Goal: Obtain resource: Obtain resource

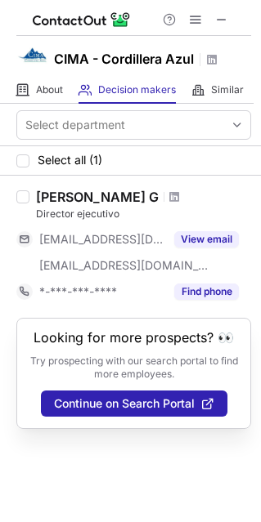
drag, startPoint x: 145, startPoint y: 193, endPoint x: 22, endPoint y: 212, distance: 124.9
click at [21, 212] on label at bounding box center [22, 247] width 13 height 116
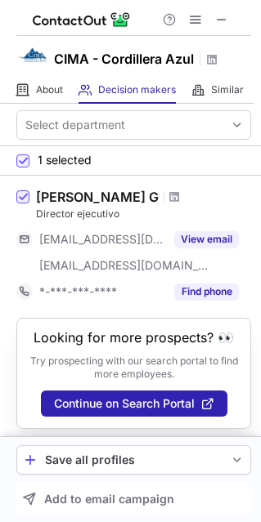
click at [163, 196] on div at bounding box center [174, 197] width 22 height 10
click at [169, 196] on span at bounding box center [174, 196] width 10 height 13
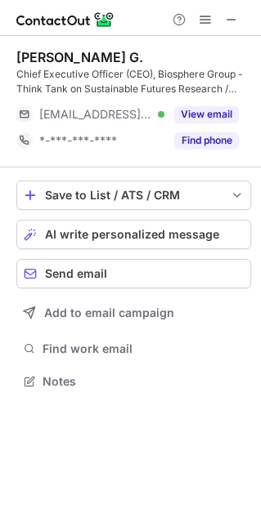
scroll to position [369, 261]
click at [38, 55] on div "Erick Pajares G." at bounding box center [79, 57] width 127 height 16
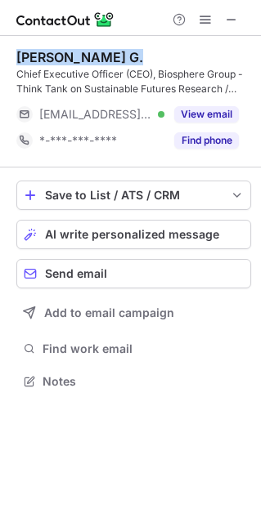
click at [38, 55] on div "Erick Pajares G." at bounding box center [79, 57] width 127 height 16
copy div "Erick Pajares G."
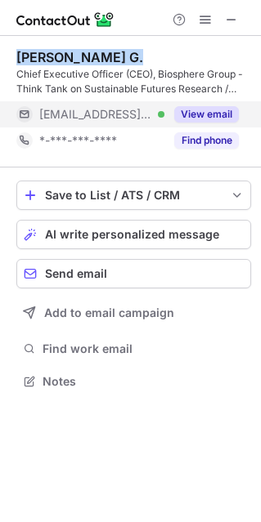
click at [193, 109] on button "View email" at bounding box center [206, 114] width 65 height 16
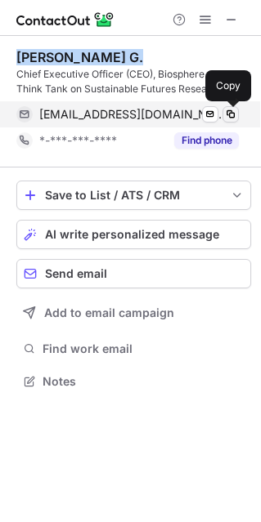
click at [230, 116] on span at bounding box center [230, 114] width 13 height 13
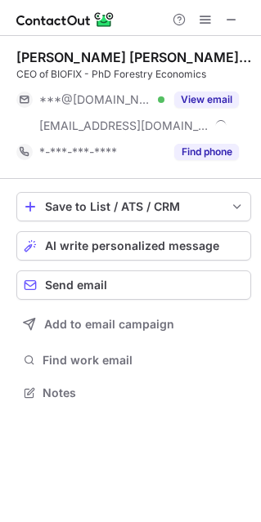
scroll to position [381, 261]
drag, startPoint x: 60, startPoint y: 59, endPoint x: 75, endPoint y: 51, distance: 16.8
click at [75, 51] on div "Ana Milena Plata Fajardo" at bounding box center [133, 57] width 234 height 16
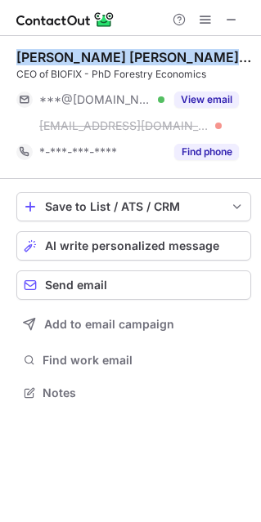
click at [75, 51] on div "Ana Milena Plata Fajardo" at bounding box center [133, 57] width 234 height 16
copy div "Ana Milena Plata Fajardo"
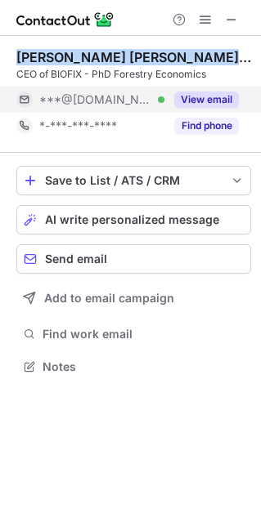
click at [189, 100] on button "View email" at bounding box center [206, 99] width 65 height 16
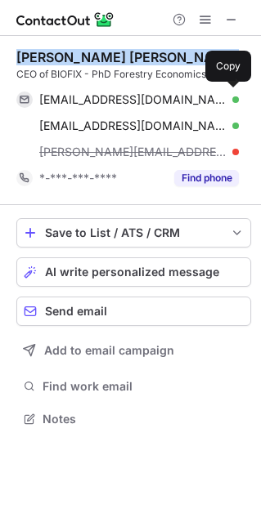
scroll to position [407, 261]
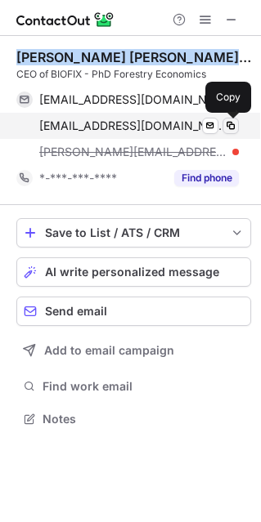
click at [234, 124] on span at bounding box center [230, 125] width 13 height 13
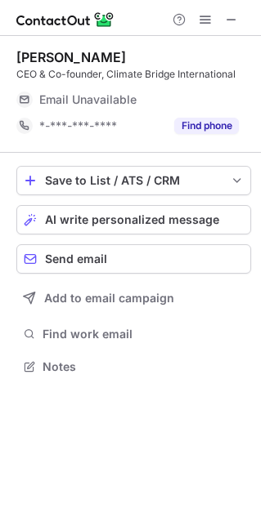
scroll to position [355, 261]
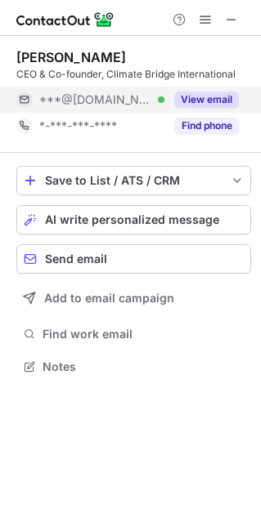
click at [208, 96] on button "View email" at bounding box center [206, 99] width 65 height 16
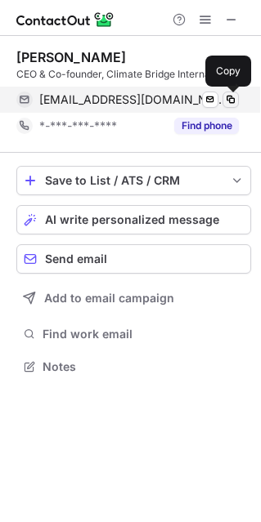
click at [232, 104] on span at bounding box center [230, 99] width 13 height 13
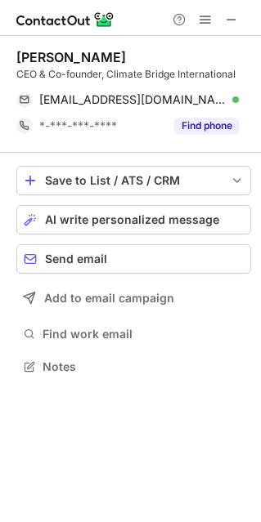
click at [52, 62] on div "Alvin Lim" at bounding box center [70, 57] width 109 height 16
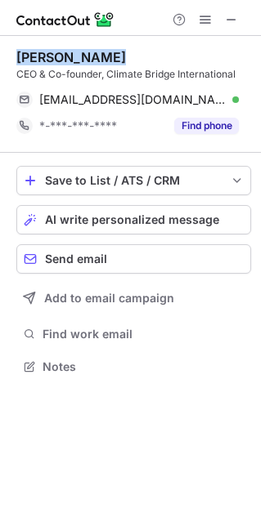
click at [52, 62] on div "Alvin Lim" at bounding box center [70, 57] width 109 height 16
copy div "Alvin Lim"
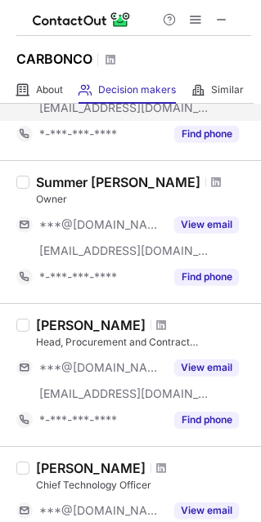
scroll to position [163, 0]
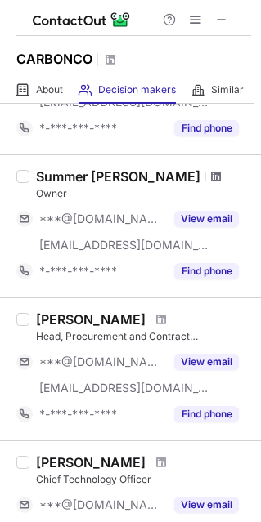
click at [211, 173] on span at bounding box center [216, 176] width 10 height 13
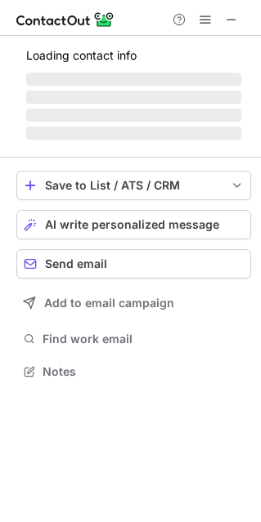
scroll to position [381, 261]
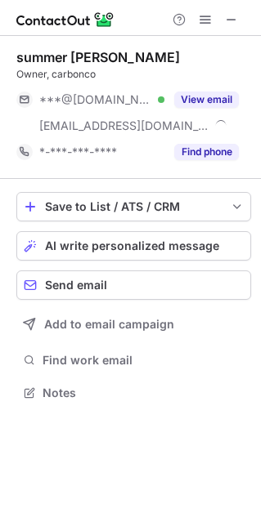
click at [55, 55] on div "summer wonda" at bounding box center [97, 57] width 163 height 16
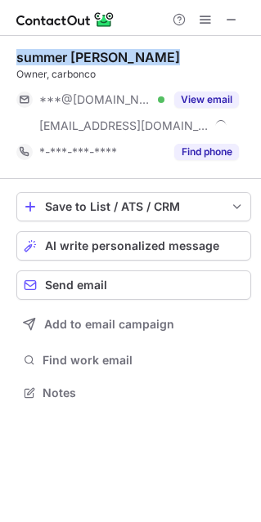
click at [55, 55] on div "summer wonda" at bounding box center [97, 57] width 163 height 16
copy div "summer wonda"
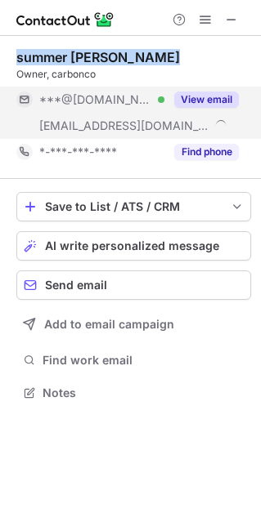
click at [204, 95] on button "View email" at bounding box center [206, 99] width 65 height 16
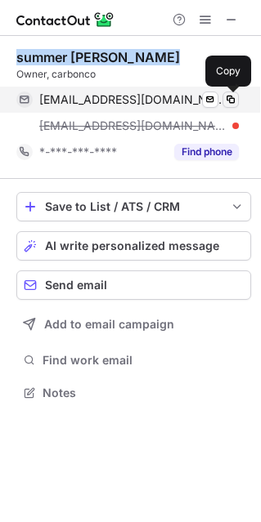
click at [234, 98] on span at bounding box center [230, 99] width 13 height 13
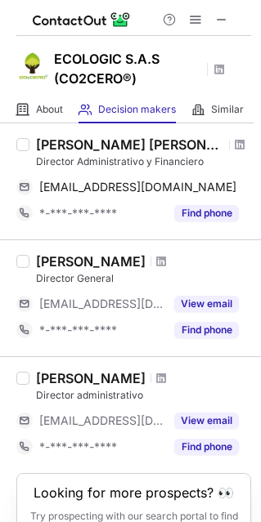
scroll to position [145, 0]
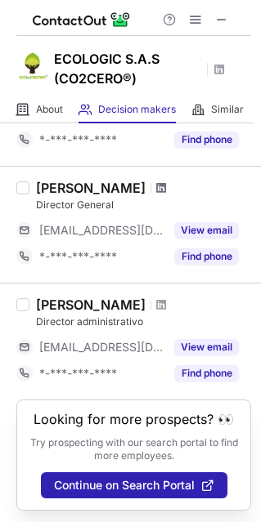
click at [156, 186] on span at bounding box center [161, 187] width 10 height 13
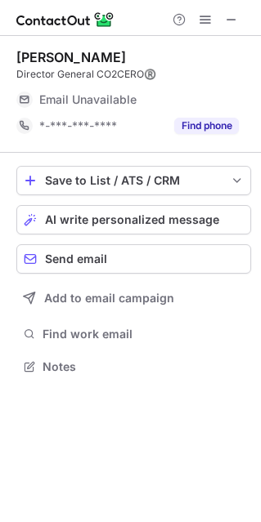
scroll to position [8, 8]
click at [74, 56] on div "Jose Rivera" at bounding box center [70, 57] width 109 height 16
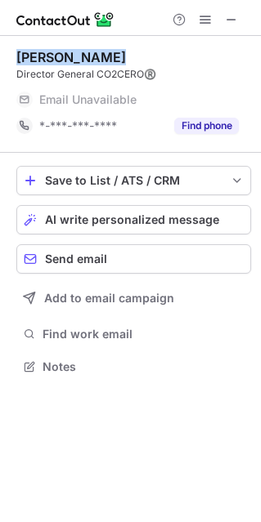
click at [74, 56] on div "Jose Rivera" at bounding box center [70, 57] width 109 height 16
copy div "Jose Rivera"
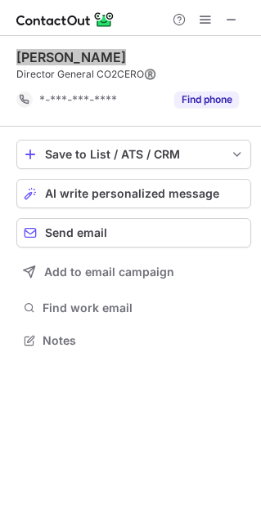
scroll to position [355, 261]
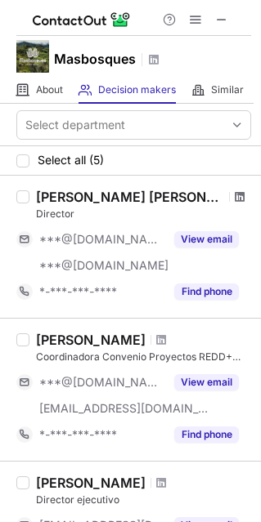
click at [234, 198] on span at bounding box center [239, 196] width 10 height 13
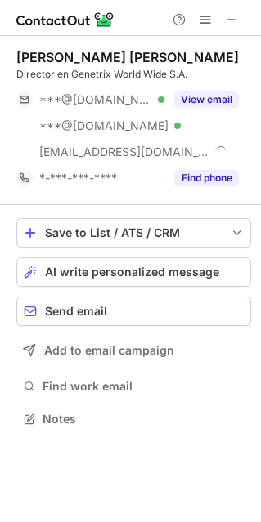
scroll to position [407, 261]
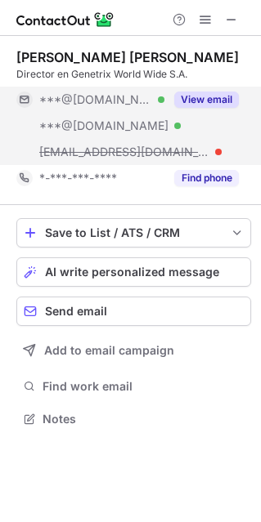
click at [200, 94] on button "View email" at bounding box center [206, 99] width 65 height 16
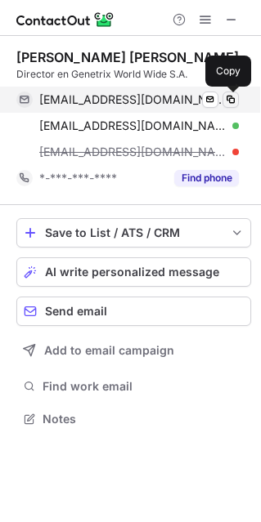
click at [232, 96] on span at bounding box center [230, 99] width 13 height 13
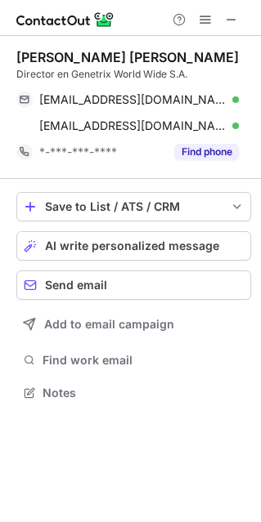
scroll to position [381, 261]
click at [100, 52] on div "Francisco Cobos Garcí Olano" at bounding box center [127, 57] width 222 height 16
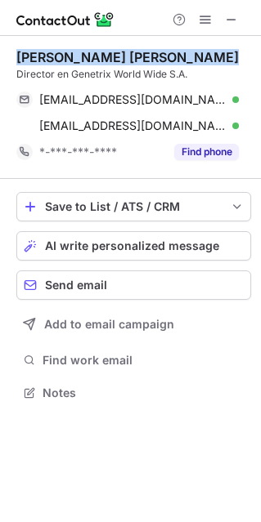
click at [100, 52] on div "Francisco Cobos Garcí Olano" at bounding box center [127, 57] width 222 height 16
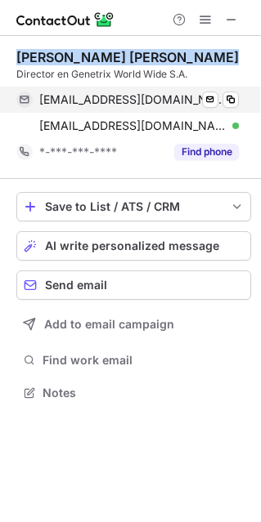
copy div "Francisco Cobos Garcí Olano"
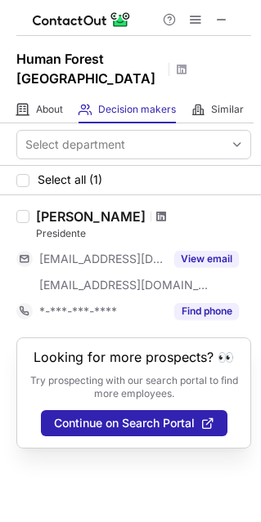
click at [156, 220] on span at bounding box center [161, 216] width 10 height 13
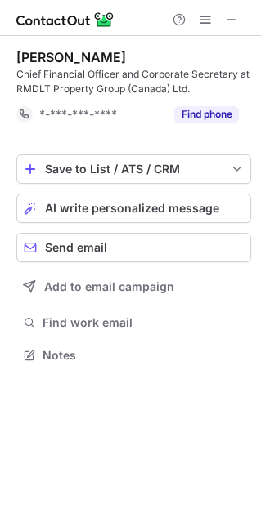
scroll to position [343, 261]
click at [34, 52] on div "Douglas Millar" at bounding box center [70, 57] width 109 height 16
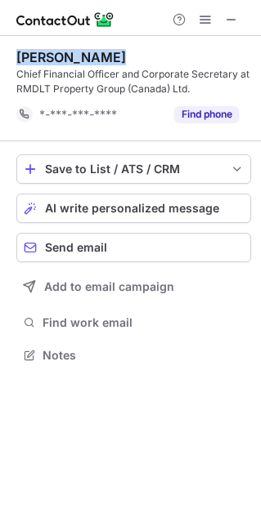
click at [34, 52] on div "Douglas Millar" at bounding box center [70, 57] width 109 height 16
copy div "Douglas Millar"
click at [70, 59] on div "Douglas Millar" at bounding box center [70, 57] width 109 height 16
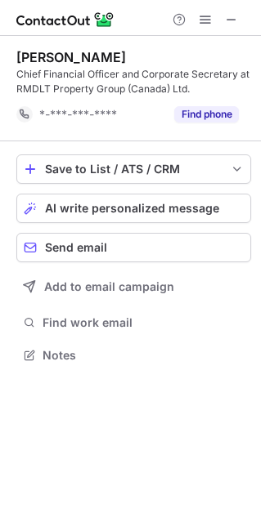
click at [70, 59] on div "Douglas Millar" at bounding box center [70, 57] width 109 height 16
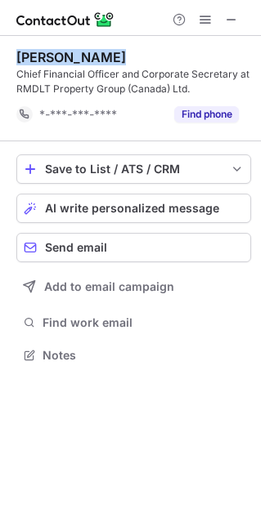
click at [70, 59] on div "Douglas Millar" at bounding box center [70, 57] width 109 height 16
drag, startPoint x: 238, startPoint y: 17, endPoint x: 44, endPoint y: 14, distance: 193.6
click at [43, 14] on img at bounding box center [65, 20] width 98 height 20
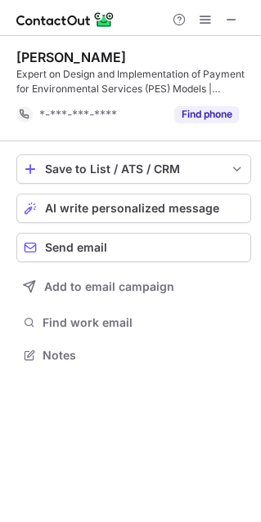
scroll to position [369, 261]
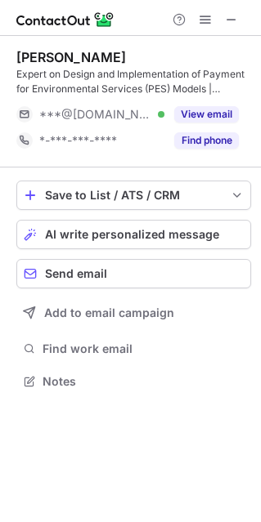
click at [60, 56] on div "Pauline Nantongo" at bounding box center [70, 57] width 109 height 16
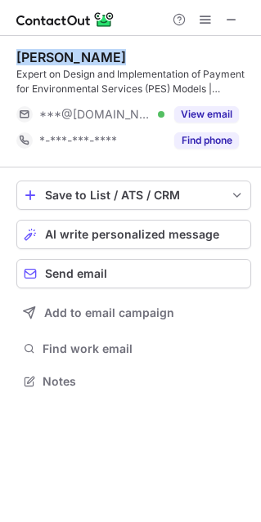
click at [60, 56] on div "Pauline Nantongo" at bounding box center [70, 57] width 109 height 16
copy div "Pauline Nantongo"
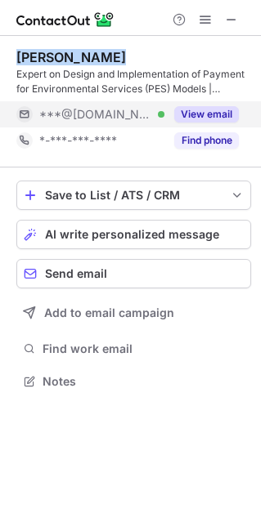
click at [220, 111] on button "View email" at bounding box center [206, 114] width 65 height 16
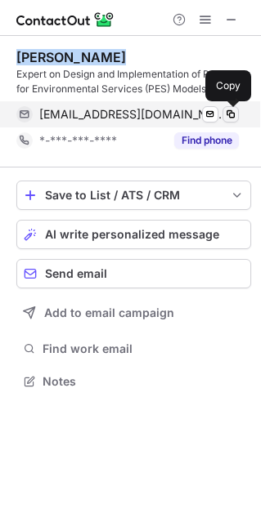
click at [225, 111] on span at bounding box center [230, 114] width 13 height 13
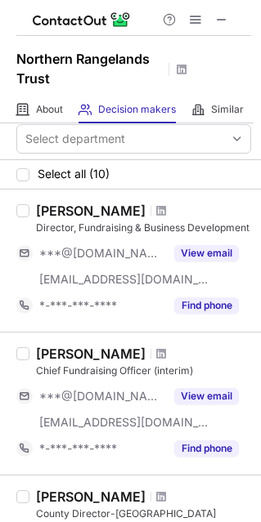
scroll to position [0, 0]
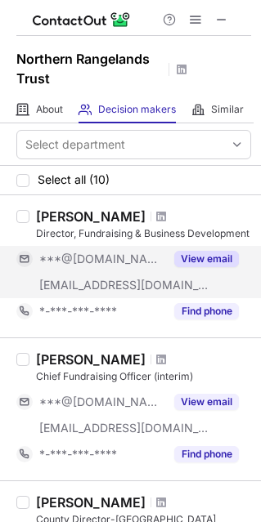
click at [188, 252] on button "View email" at bounding box center [206, 259] width 65 height 16
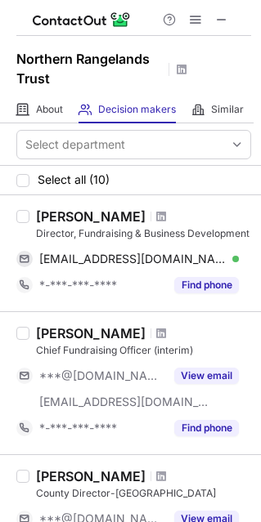
click at [88, 216] on div "Caroline Ngumba" at bounding box center [90, 216] width 109 height 16
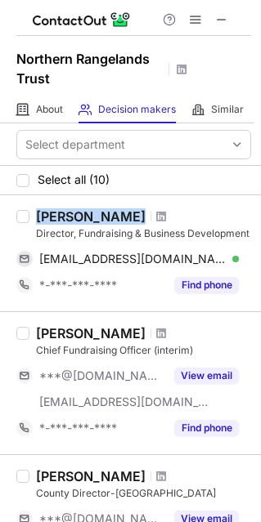
click at [88, 216] on div "Caroline Ngumba" at bounding box center [90, 216] width 109 height 16
copy div "Caroline Ngumba"
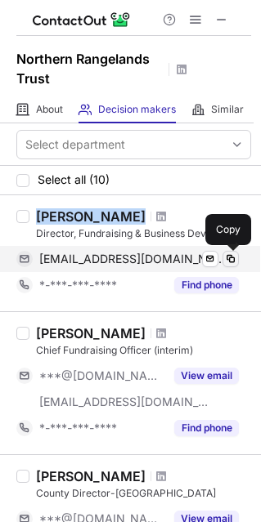
click at [234, 259] on span at bounding box center [230, 258] width 13 height 13
click at [230, 258] on span at bounding box center [230, 258] width 13 height 13
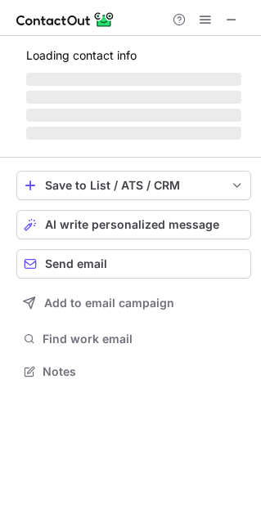
scroll to position [8, 8]
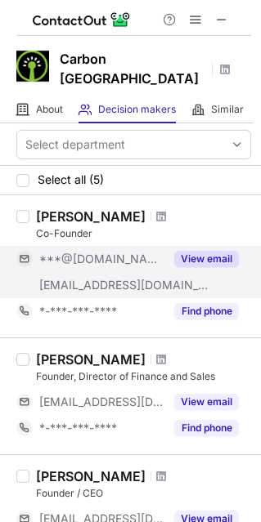
click at [212, 251] on button "View email" at bounding box center [206, 259] width 65 height 16
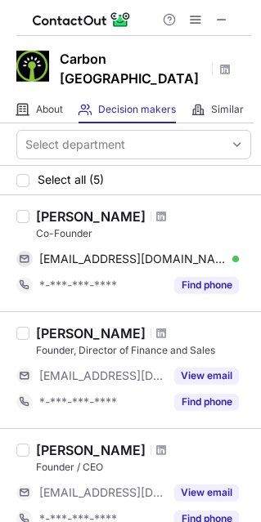
click at [97, 208] on div "Debora Benjamen" at bounding box center [90, 216] width 109 height 16
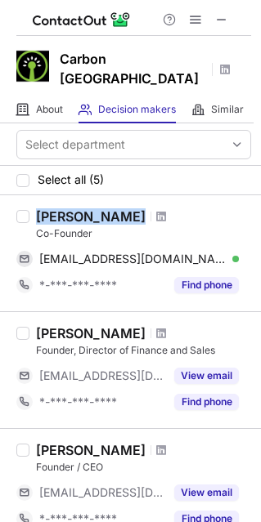
click at [97, 208] on div "Debora Benjamen" at bounding box center [90, 216] width 109 height 16
copy div "Debora Benjamen"
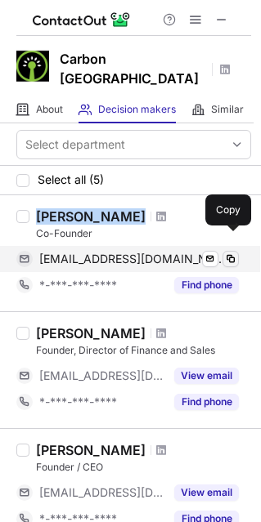
click at [229, 252] on span at bounding box center [230, 258] width 13 height 13
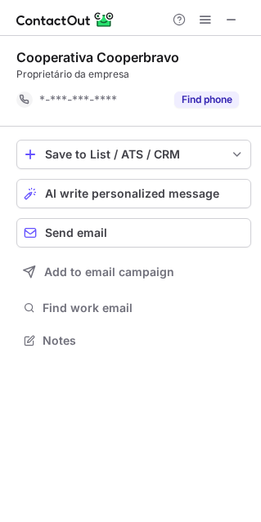
scroll to position [328, 261]
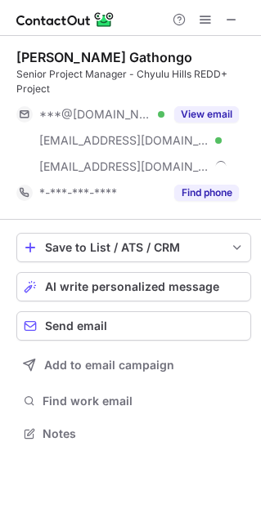
scroll to position [422, 261]
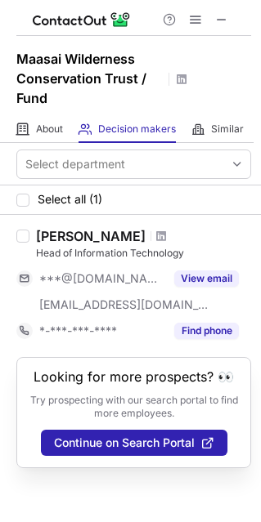
click at [76, 233] on div "Edwin Sang" at bounding box center [90, 236] width 109 height 16
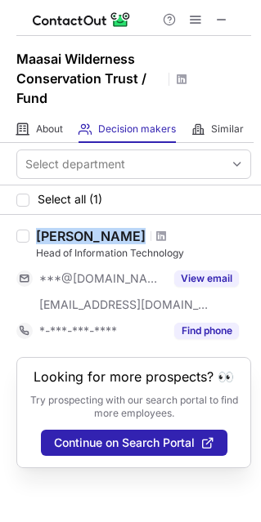
click at [76, 233] on div "Edwin Sang" at bounding box center [90, 236] width 109 height 16
copy div "Edwin Sang"
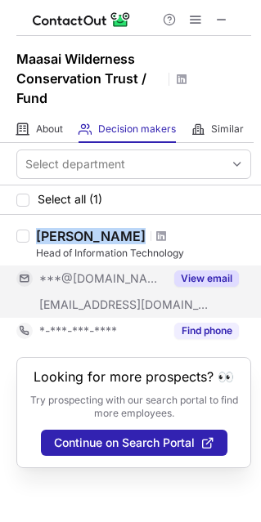
click at [226, 280] on button "View email" at bounding box center [206, 278] width 65 height 16
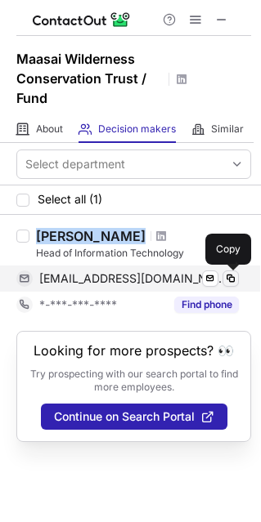
click at [230, 281] on span at bounding box center [230, 278] width 13 height 13
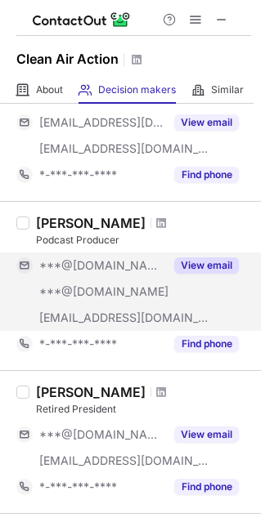
scroll to position [142, 0]
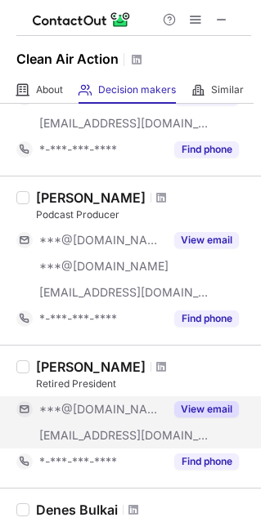
click at [212, 404] on button "View email" at bounding box center [206, 409] width 65 height 16
click at [56, 355] on div "Joseph Minott Retired President ***@gmail.com ***@cleanair.org *-***-***-**** F…" at bounding box center [130, 416] width 261 height 143
click at [56, 361] on div "Joseph Minott" at bounding box center [90, 367] width 109 height 16
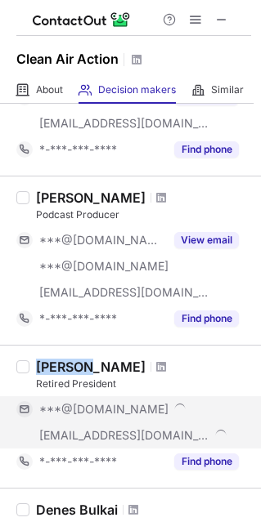
click at [56, 361] on div "Joseph Minott" at bounding box center [90, 367] width 109 height 16
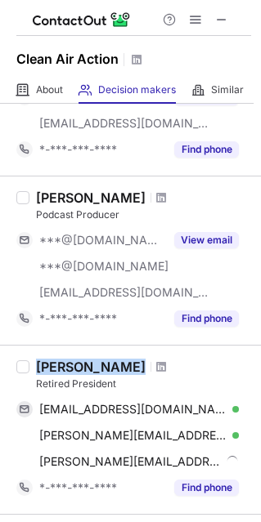
copy div "Joseph Minott"
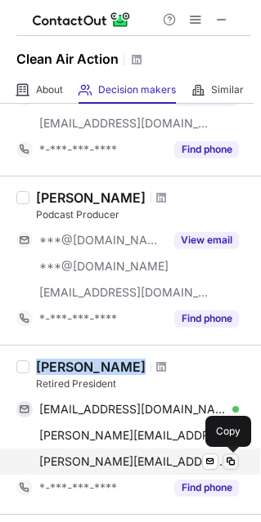
click at [226, 455] on span at bounding box center [230, 461] width 13 height 13
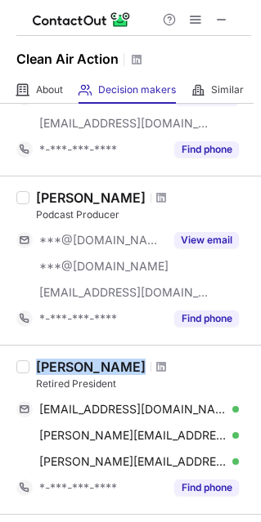
drag, startPoint x: 141, startPoint y: 364, endPoint x: 154, endPoint y: 364, distance: 13.9
click at [154, 364] on div at bounding box center [161, 367] width 22 height 10
click at [156, 363] on span at bounding box center [161, 366] width 10 height 13
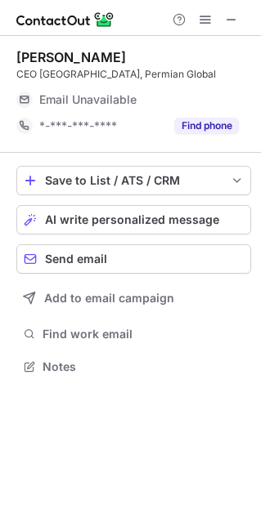
scroll to position [355, 261]
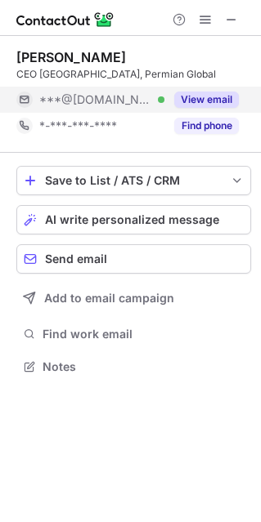
click at [215, 98] on button "View email" at bounding box center [206, 99] width 65 height 16
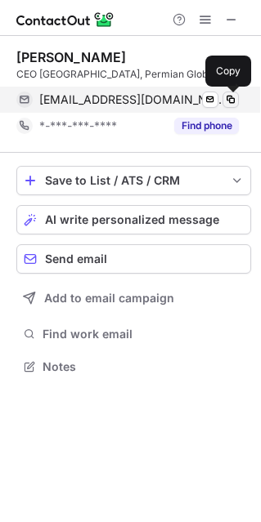
click at [231, 98] on span at bounding box center [230, 99] width 13 height 13
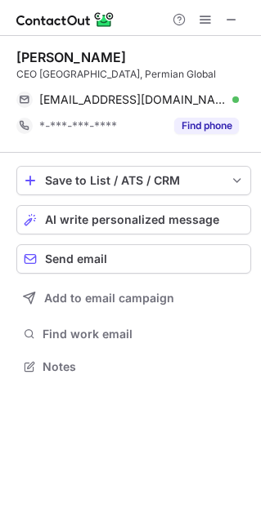
click at [60, 54] on div "Ivy Wong" at bounding box center [70, 57] width 109 height 16
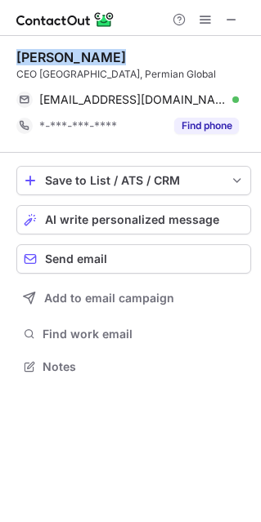
click at [60, 54] on div "Ivy Wong" at bounding box center [70, 57] width 109 height 16
copy div "Ivy Wong"
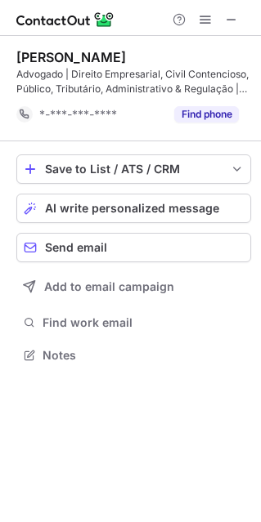
scroll to position [343, 261]
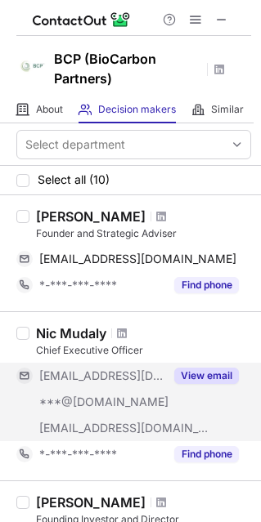
click at [181, 369] on button "View email" at bounding box center [206, 376] width 65 height 16
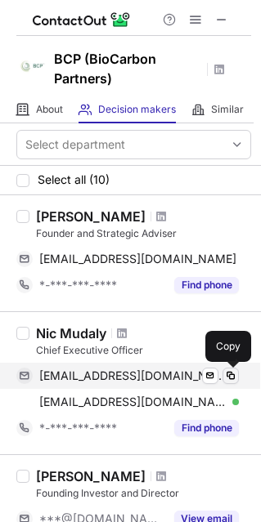
click at [232, 377] on span at bounding box center [230, 375] width 13 height 13
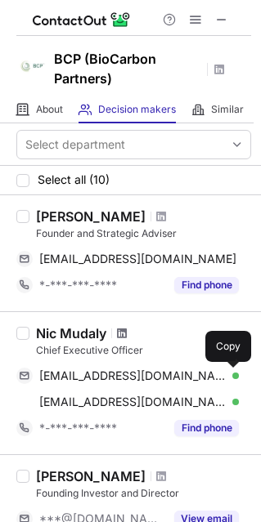
click at [122, 330] on span at bounding box center [122, 333] width 10 height 13
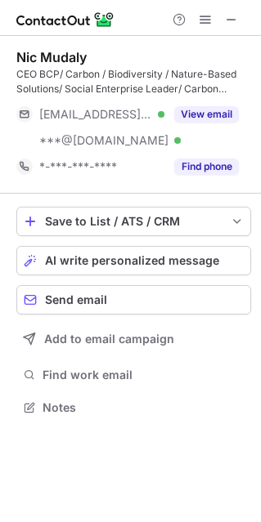
scroll to position [395, 261]
click at [58, 60] on div "Nic Mudaly" at bounding box center [51, 57] width 70 height 16
click at [57, 60] on div "Nic Mudaly" at bounding box center [51, 57] width 70 height 16
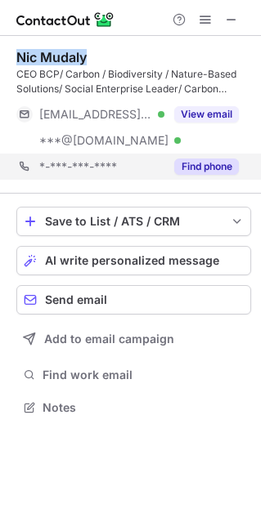
copy div "Nic Mudaly"
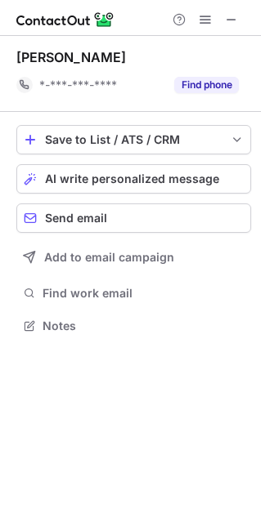
scroll to position [314, 261]
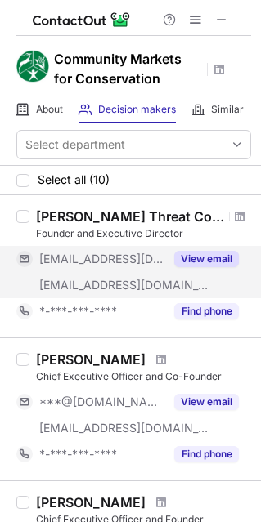
click at [210, 261] on button "View email" at bounding box center [206, 259] width 65 height 16
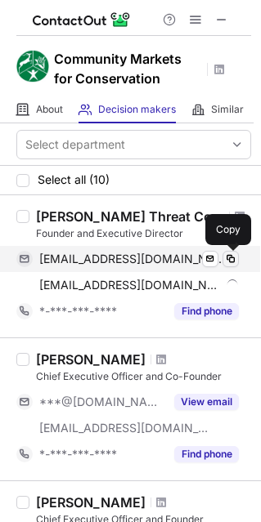
click at [233, 257] on span at bounding box center [230, 258] width 13 height 13
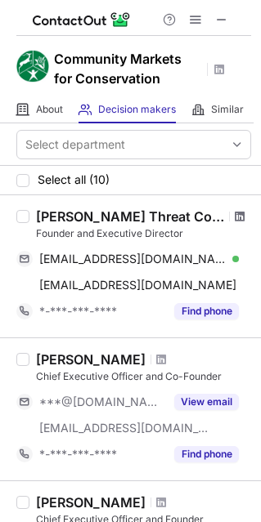
click at [234, 217] on span at bounding box center [239, 216] width 10 height 13
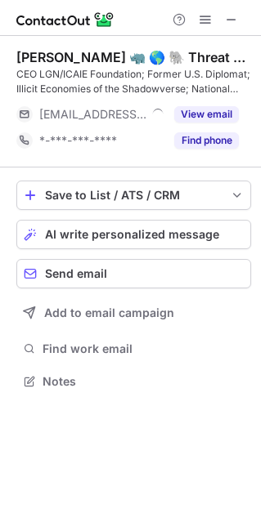
scroll to position [369, 261]
click at [38, 56] on div "[PERSON_NAME] 🦏 🌎 🐘 Threat Convergence ≜ Kine-Dynamics" at bounding box center [133, 57] width 234 height 16
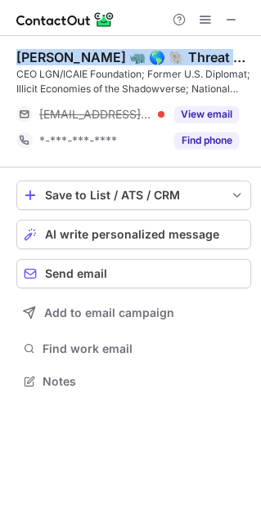
click at [38, 56] on div "[PERSON_NAME] 🦏 🌎 🐘 Threat Convergence ≜ Kine-Dynamics" at bounding box center [133, 57] width 234 height 16
click at [72, 57] on div "[PERSON_NAME] 🦏 🌎 🐘 Threat Convergence ≜ Kine-Dynamics" at bounding box center [133, 57] width 234 height 16
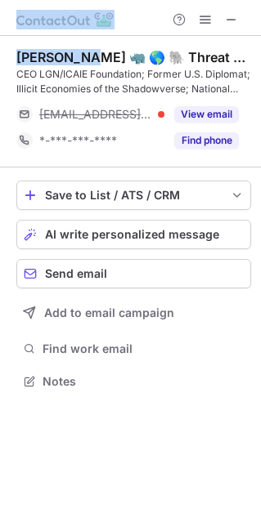
drag, startPoint x: 83, startPoint y: 57, endPoint x: -10, endPoint y: 58, distance: 93.1
click at [0, 58] on html "[PERSON_NAME] 🦏 🌎 🐘 Threat Convergence ≜ Kine-Dynamics CEO LGN/ICAIE Foundation…" at bounding box center [130, 261] width 261 height 522
click at [51, 59] on div "[PERSON_NAME] 🦏 🌎 🐘 Threat Convergence ≜ Kine-Dynamics" at bounding box center [133, 57] width 234 height 16
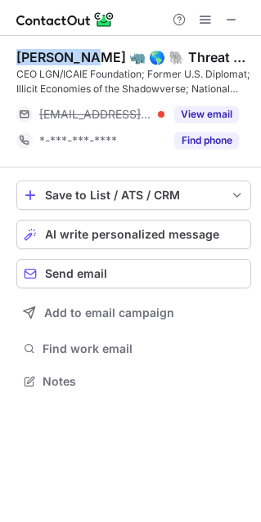
drag, startPoint x: 85, startPoint y: 58, endPoint x: 20, endPoint y: 57, distance: 65.4
click at [20, 57] on div "David Luna 🦏 🌎 🐘 Threat Convergence ≜ Kine-Dynamics" at bounding box center [133, 57] width 234 height 16
copy div "David Luna"
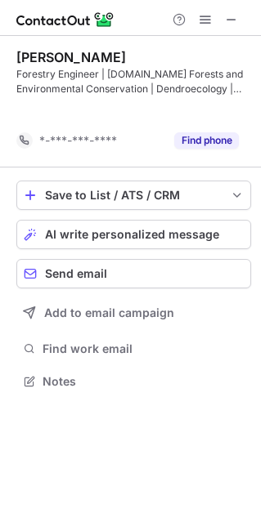
scroll to position [343, 261]
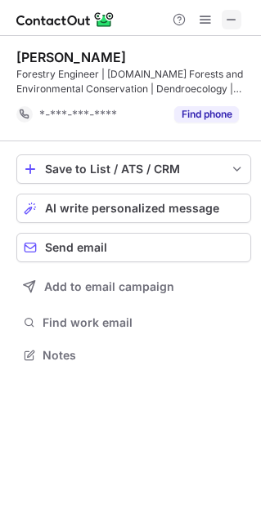
click at [75, 18] on img at bounding box center [65, 20] width 98 height 20
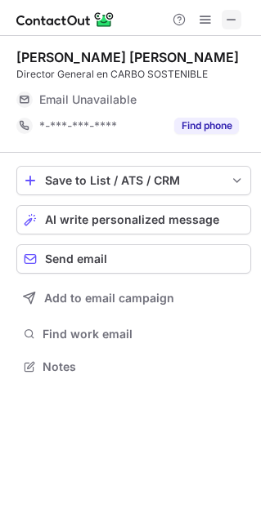
scroll to position [8, 8]
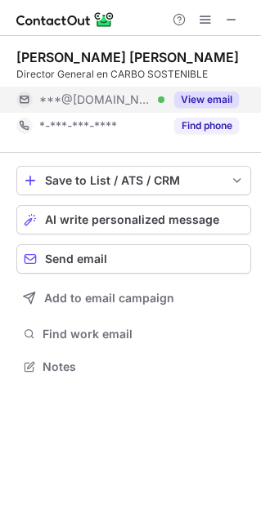
click at [202, 88] on div "View email" at bounding box center [201, 100] width 74 height 26
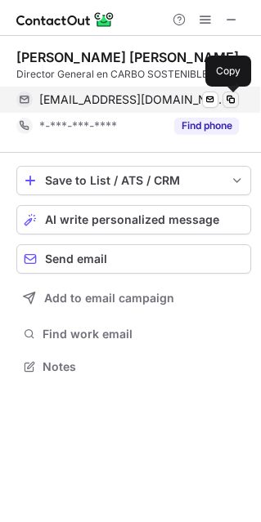
click at [231, 99] on span at bounding box center [230, 99] width 13 height 13
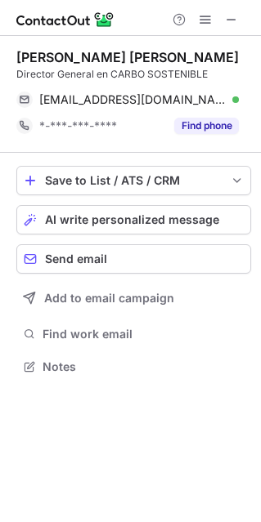
click at [65, 56] on div "Juan Andres Lopez Silva" at bounding box center [127, 57] width 222 height 16
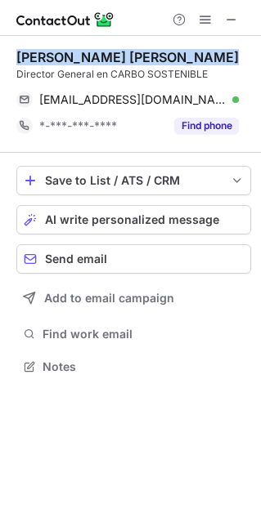
click at [64, 56] on div "Juan Andres Lopez Silva" at bounding box center [127, 57] width 222 height 16
copy div "Juan Andres Lopez Silva"
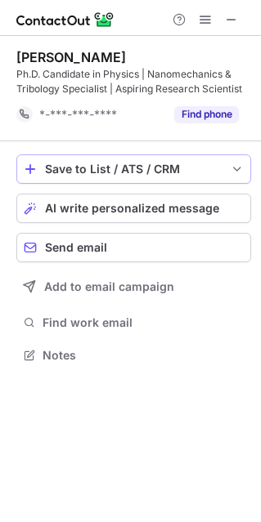
scroll to position [355, 261]
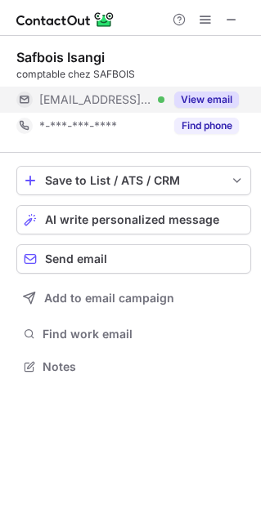
click at [202, 100] on button "View email" at bounding box center [206, 99] width 65 height 16
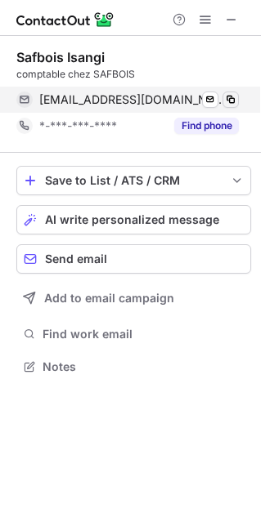
click at [233, 101] on span at bounding box center [230, 99] width 13 height 13
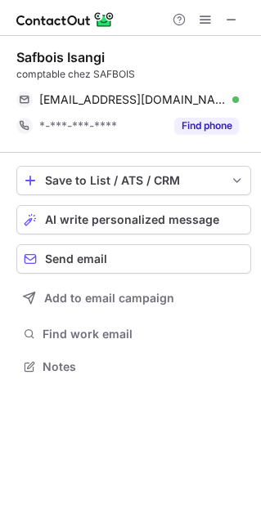
click at [80, 55] on div "Safbois Isangi" at bounding box center [60, 57] width 88 height 16
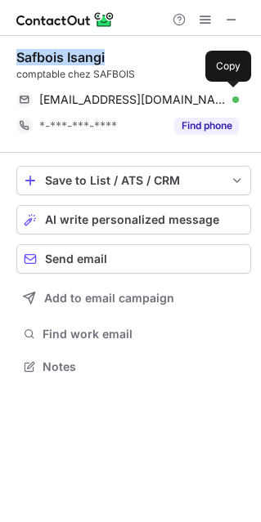
copy div "Safbois Isangi"
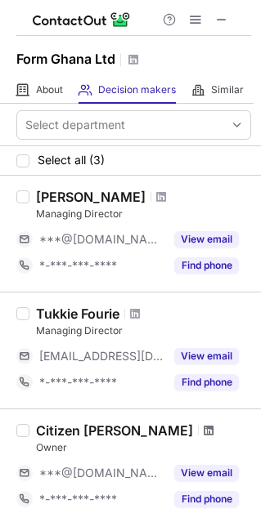
click at [203, 429] on span at bounding box center [208, 430] width 10 height 13
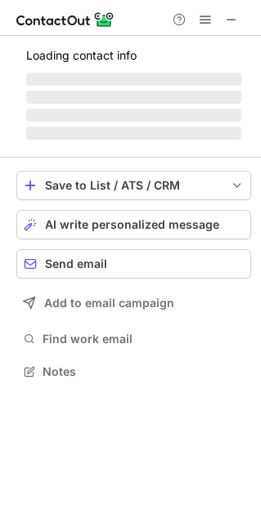
scroll to position [8, 8]
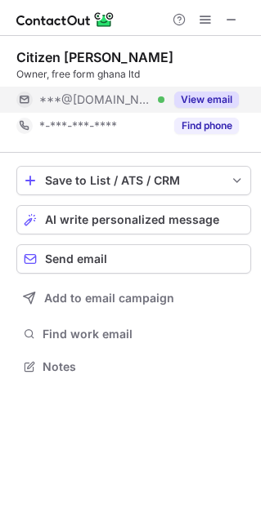
click at [200, 103] on button "View email" at bounding box center [206, 99] width 65 height 16
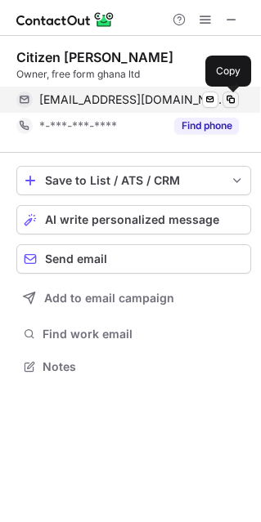
click at [237, 98] on button at bounding box center [230, 99] width 16 height 16
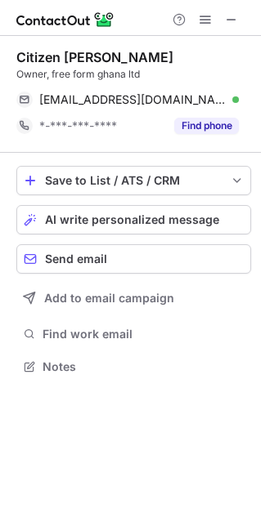
click at [47, 54] on div "Citizen [PERSON_NAME]" at bounding box center [94, 57] width 157 height 16
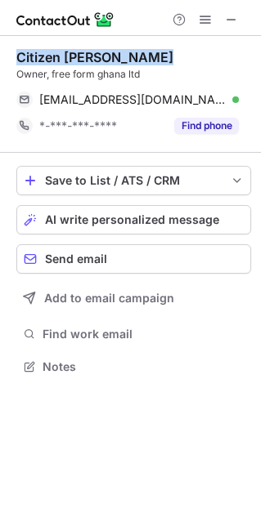
click at [47, 54] on div "Citizen [PERSON_NAME]" at bounding box center [94, 57] width 157 height 16
copy div "Citizen [PERSON_NAME]"
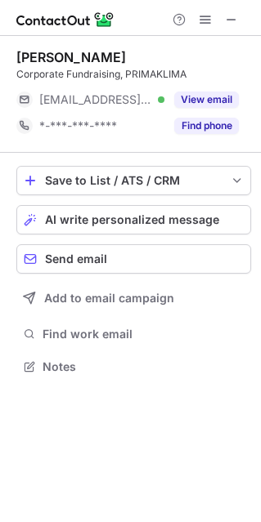
click at [126, 51] on div "[PERSON_NAME]" at bounding box center [70, 57] width 109 height 16
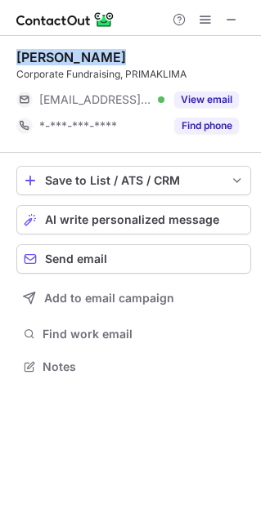
click at [126, 51] on div "[PERSON_NAME]" at bounding box center [70, 57] width 109 height 16
copy div "[PERSON_NAME]"
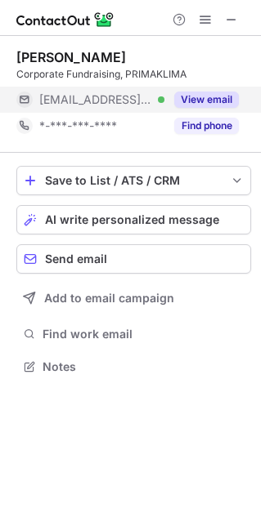
click at [216, 90] on div "View email" at bounding box center [201, 100] width 74 height 26
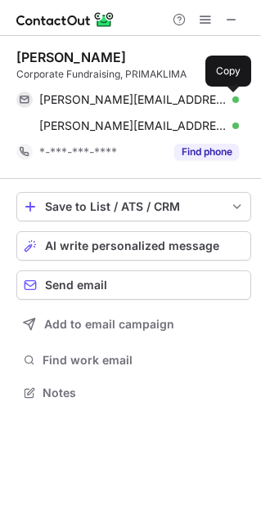
click at [230, 105] on span at bounding box center [230, 99] width 13 height 13
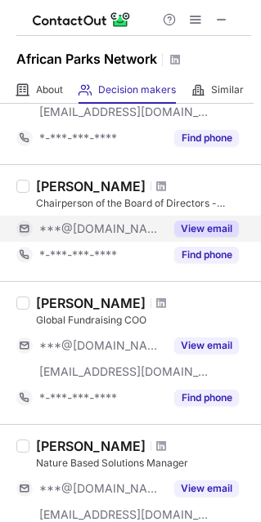
scroll to position [817, 0]
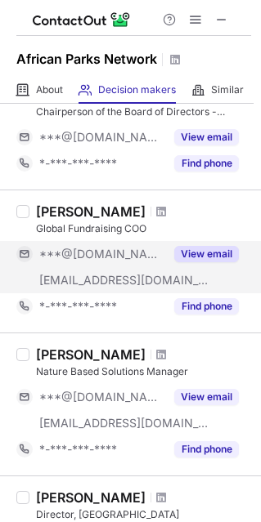
click at [199, 257] on button "View email" at bounding box center [206, 254] width 65 height 16
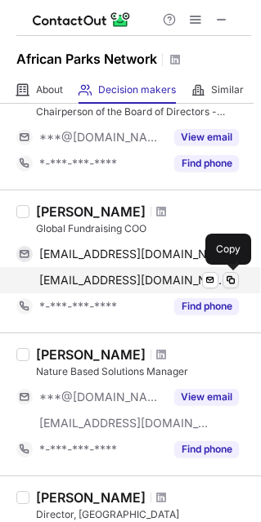
click at [230, 277] on span at bounding box center [230, 280] width 13 height 13
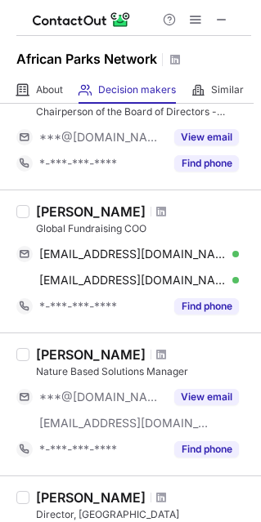
drag, startPoint x: 114, startPoint y: 213, endPoint x: 60, endPoint y: 207, distance: 53.4
click at [60, 207] on div "[PERSON_NAME]" at bounding box center [90, 211] width 109 height 16
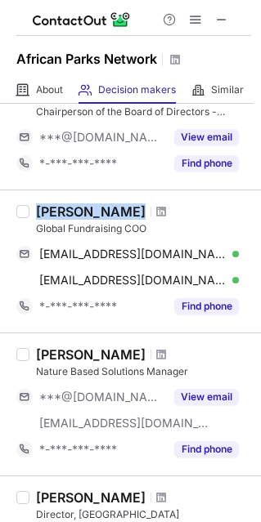
click at [60, 207] on div "[PERSON_NAME]" at bounding box center [90, 211] width 109 height 16
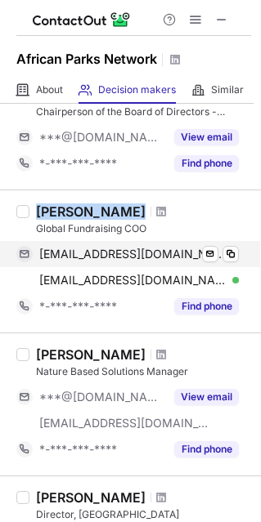
copy div "[PERSON_NAME]"
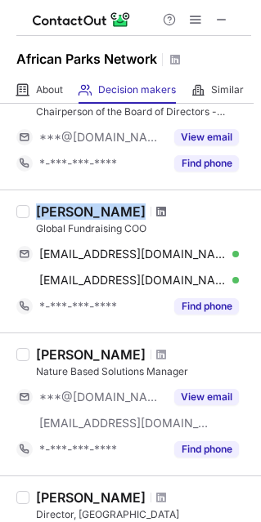
click at [156, 207] on span at bounding box center [161, 211] width 10 height 13
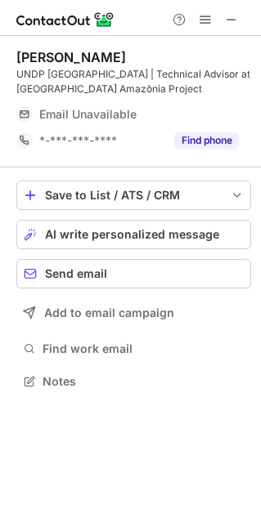
scroll to position [395, 261]
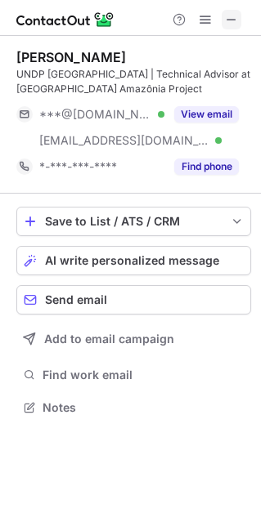
click at [228, 23] on span at bounding box center [231, 19] width 13 height 13
click at [237, 16] on span at bounding box center [231, 19] width 13 height 13
click at [230, 21] on span at bounding box center [231, 19] width 13 height 13
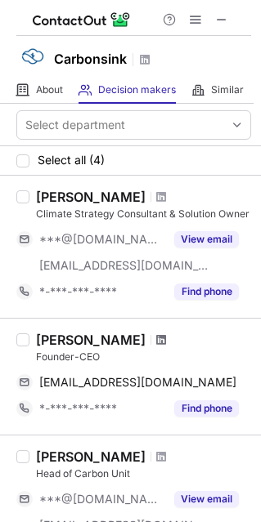
click at [156, 342] on span at bounding box center [161, 339] width 10 height 13
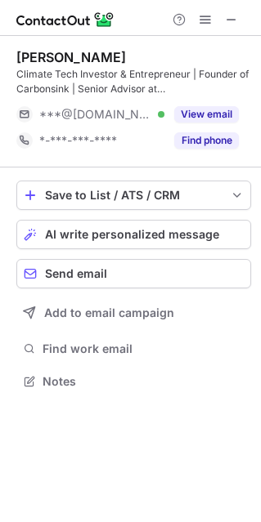
scroll to position [369, 261]
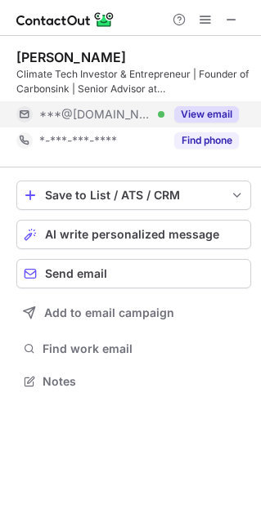
click at [194, 108] on button "View email" at bounding box center [206, 114] width 65 height 16
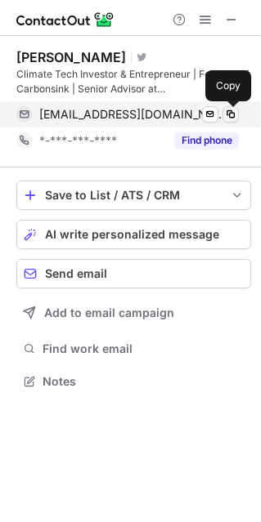
click at [229, 116] on span at bounding box center [230, 114] width 13 height 13
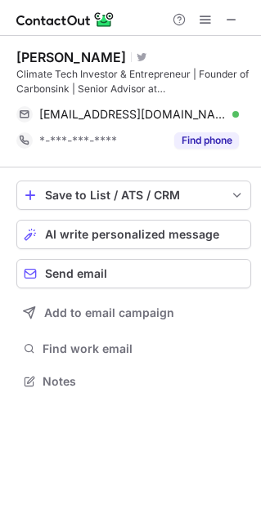
click at [87, 57] on div "[PERSON_NAME]" at bounding box center [70, 57] width 109 height 16
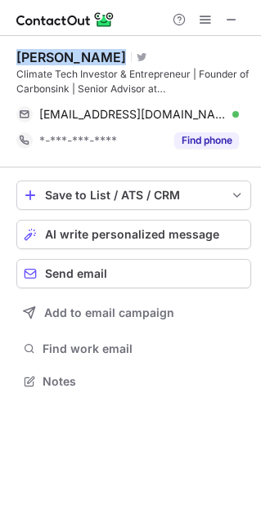
click at [87, 57] on div "[PERSON_NAME]" at bounding box center [70, 57] width 109 height 16
copy div "[PERSON_NAME]"
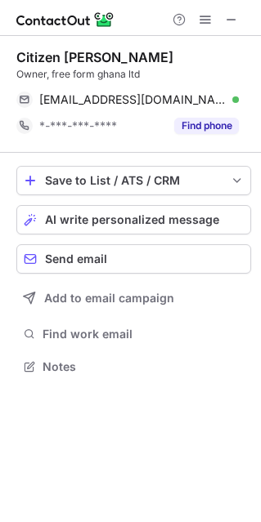
scroll to position [355, 261]
